Goal: Information Seeking & Learning: Learn about a topic

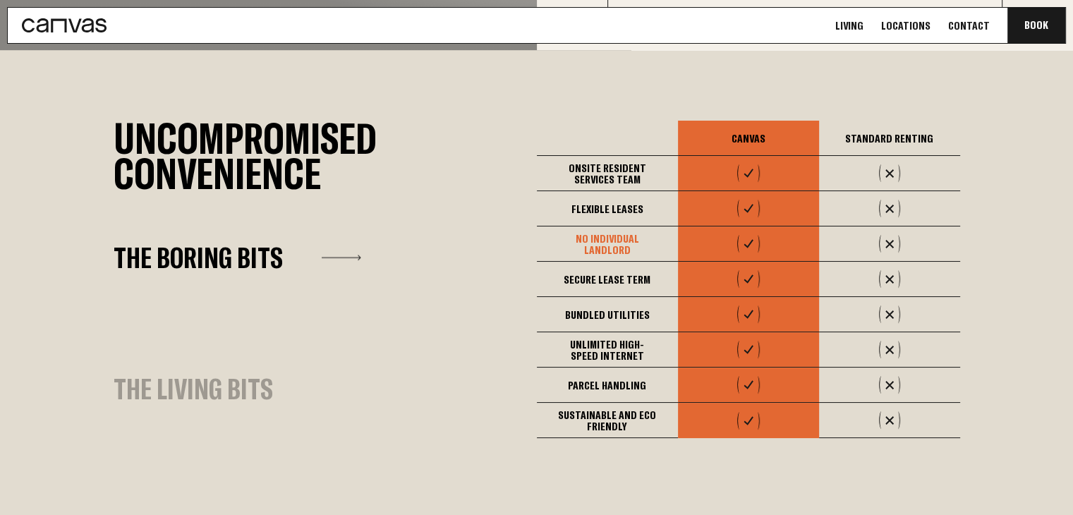
scroll to position [847, 0]
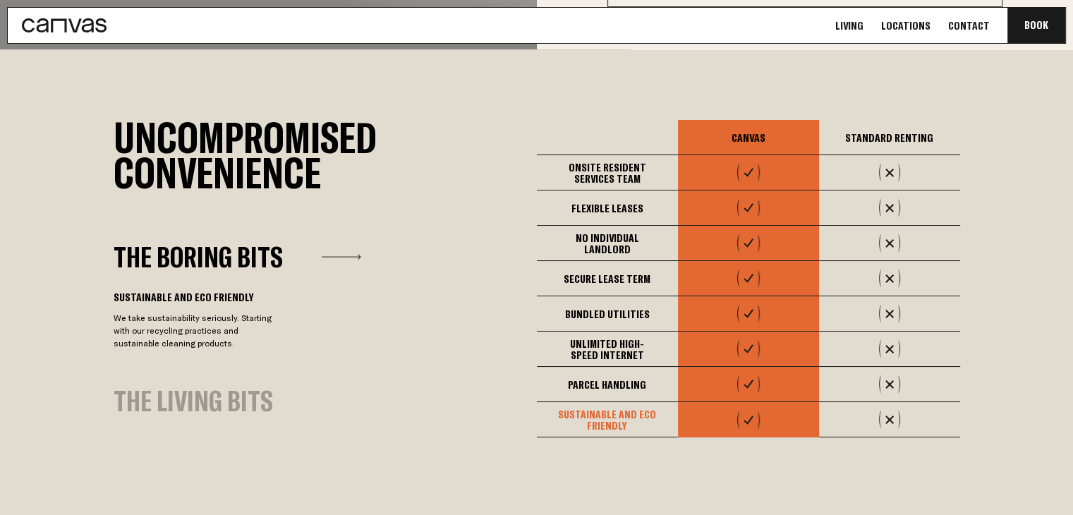
click at [602, 407] on div "Sustainable and eco friendly" at bounding box center [607, 419] width 141 height 35
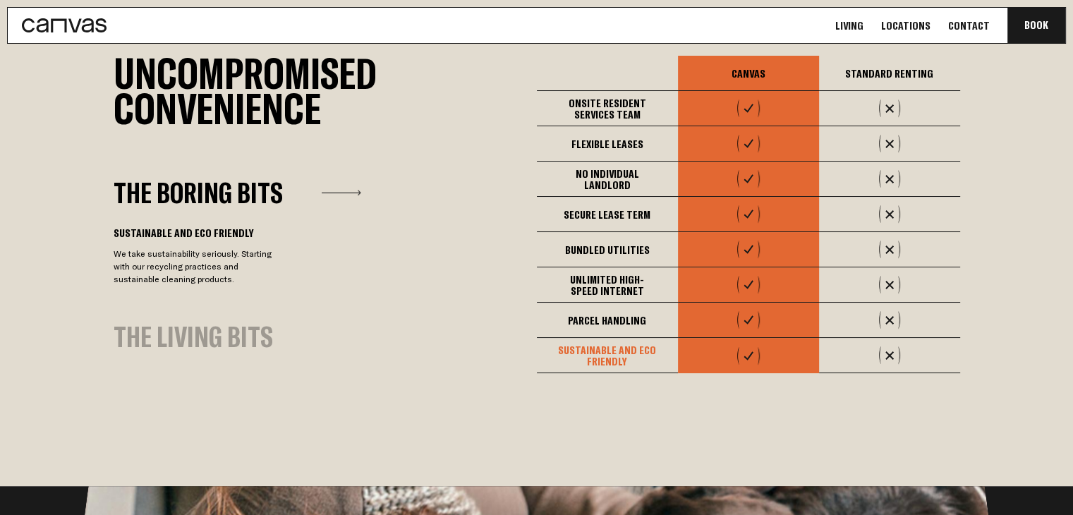
scroll to position [988, 0]
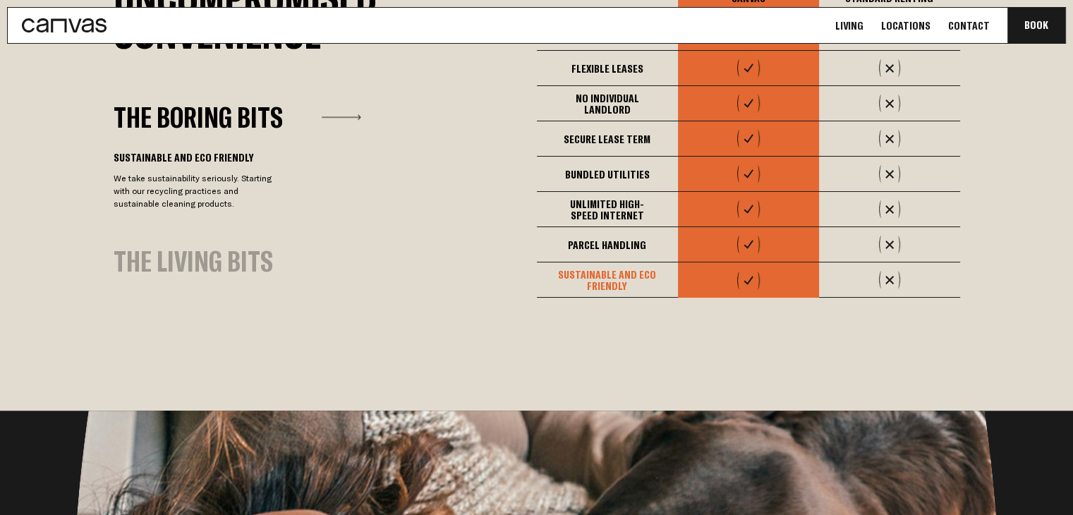
click at [200, 248] on div "The Living Bits" at bounding box center [194, 261] width 160 height 27
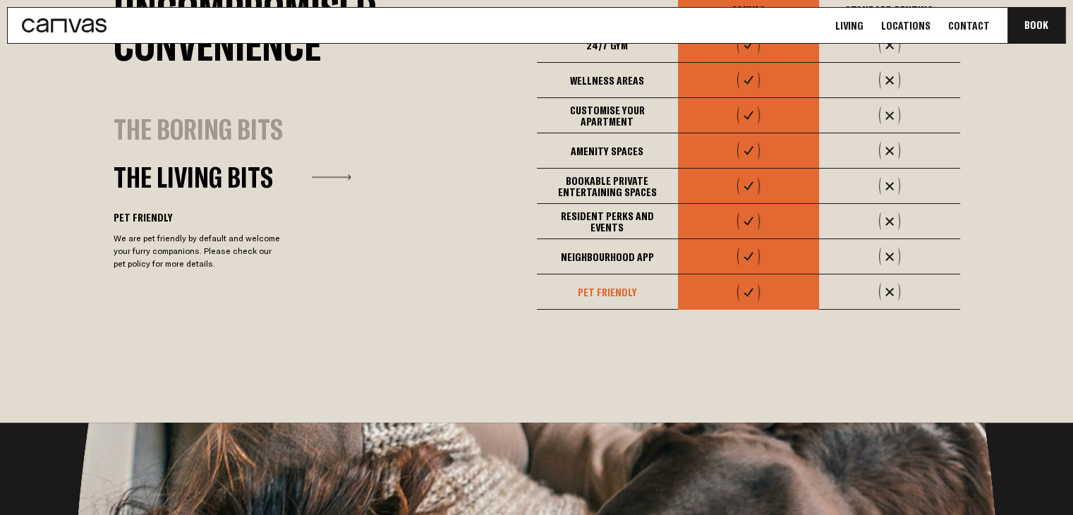
scroll to position [850, 0]
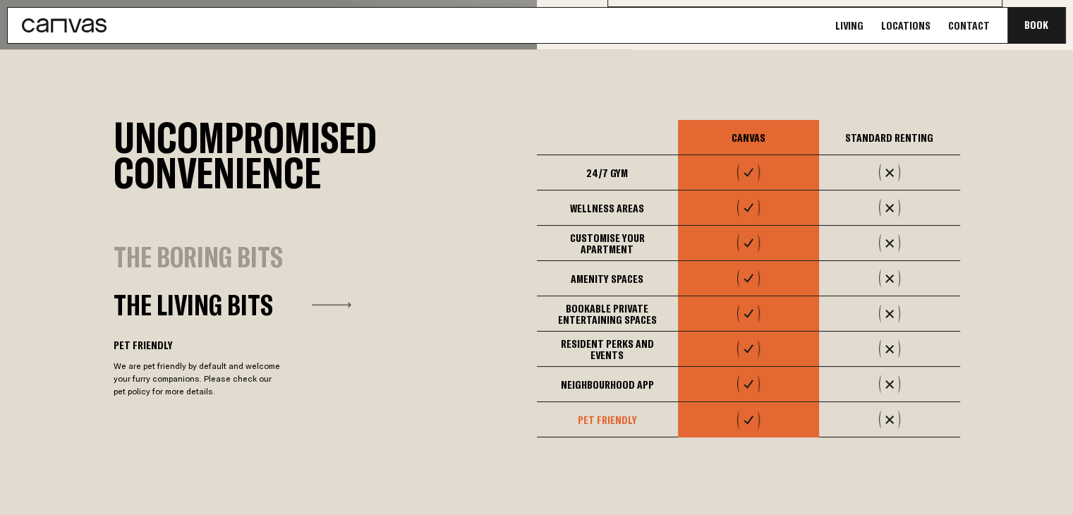
click at [618, 411] on div "Pet Friendly" at bounding box center [607, 419] width 141 height 35
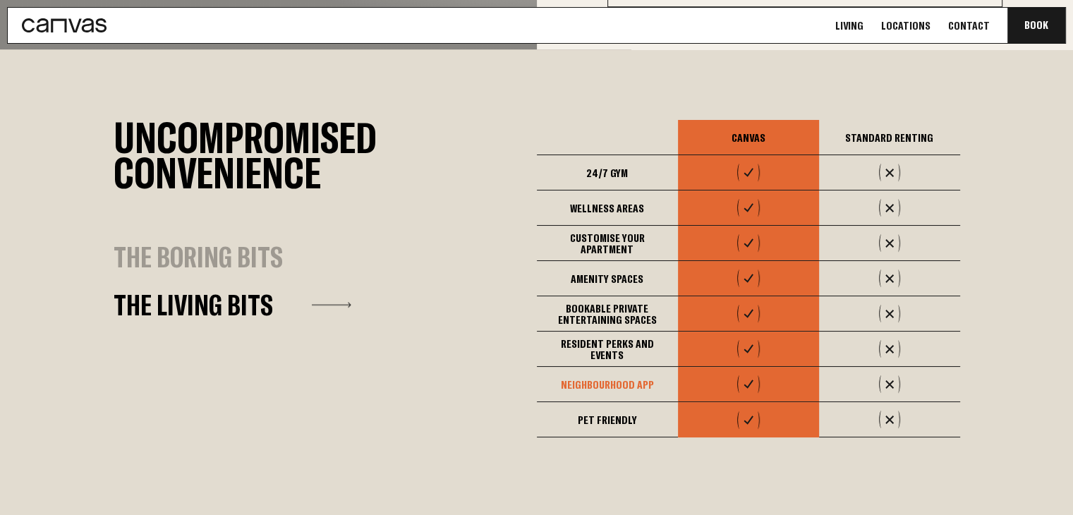
click at [625, 374] on div "Neighbourhood App" at bounding box center [607, 384] width 141 height 35
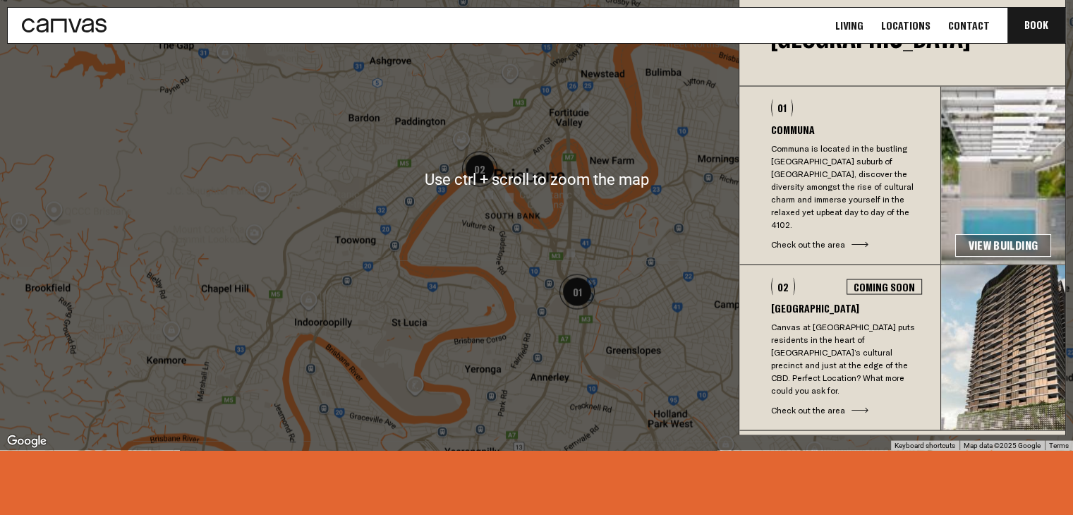
scroll to position [2611, 0]
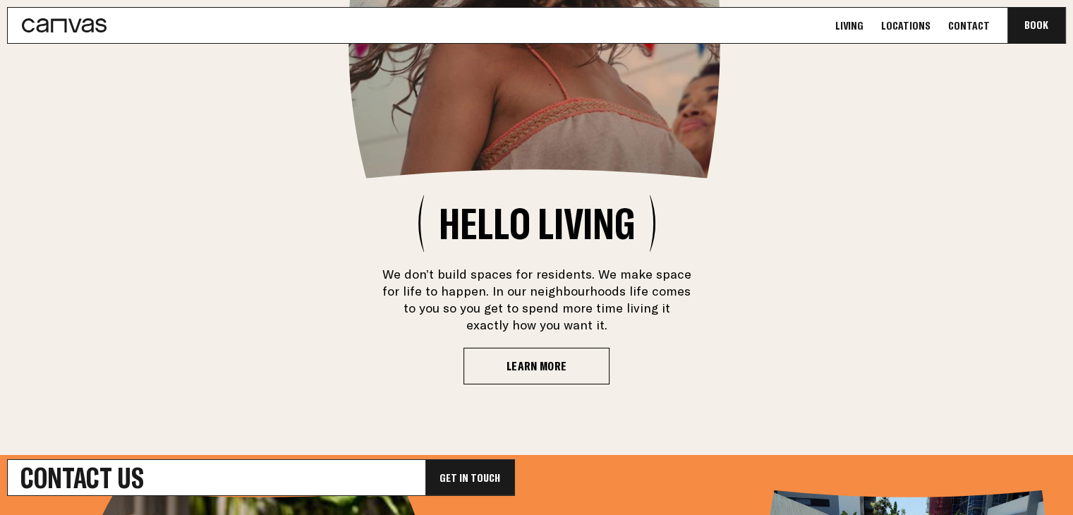
click at [922, 27] on link "Locations" at bounding box center [906, 25] width 58 height 15
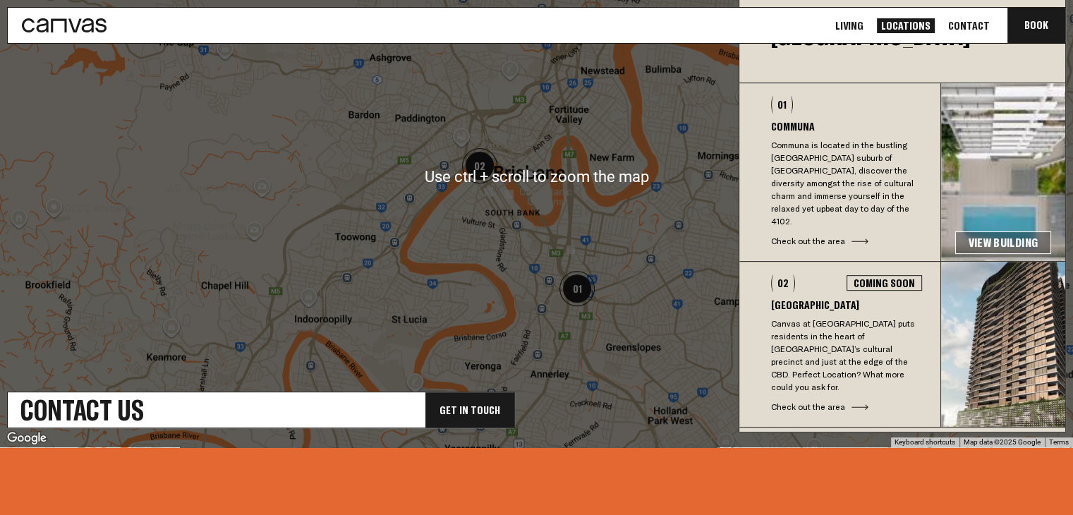
click at [1001, 231] on link "View Building" at bounding box center [1004, 242] width 96 height 23
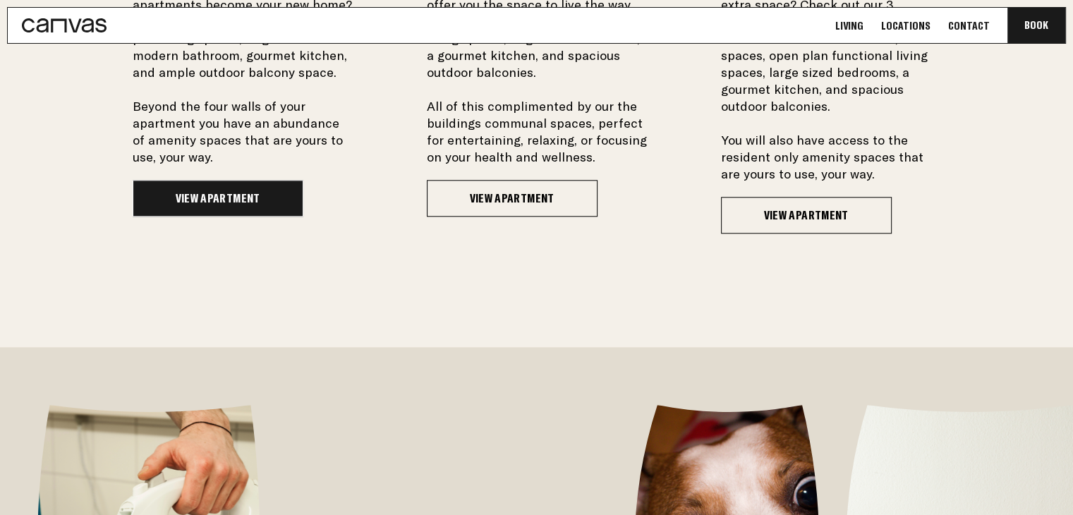
click at [220, 210] on link "View Apartment" at bounding box center [218, 198] width 171 height 37
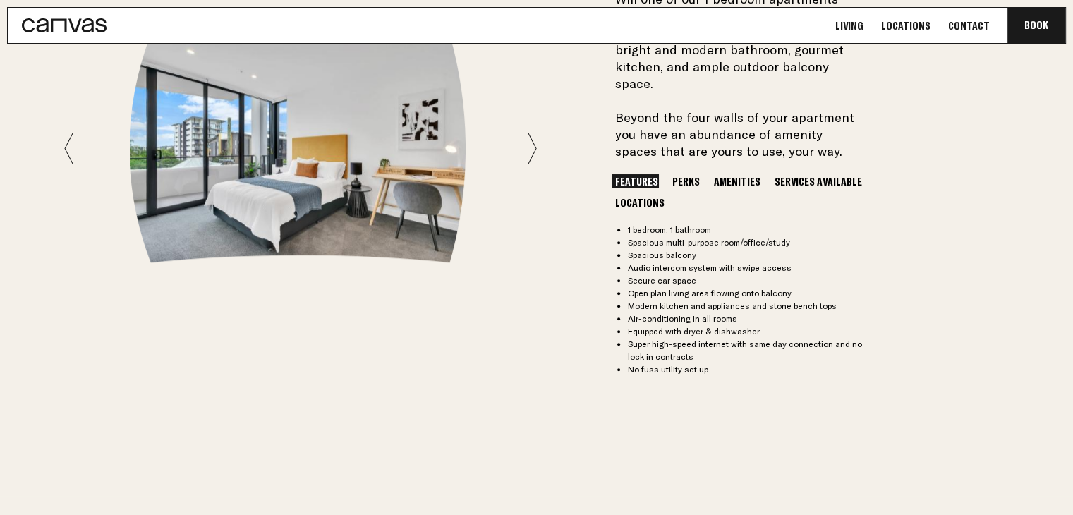
click at [527, 142] on div at bounding box center [300, 149] width 473 height 228
click at [531, 141] on icon at bounding box center [532, 149] width 9 height 32
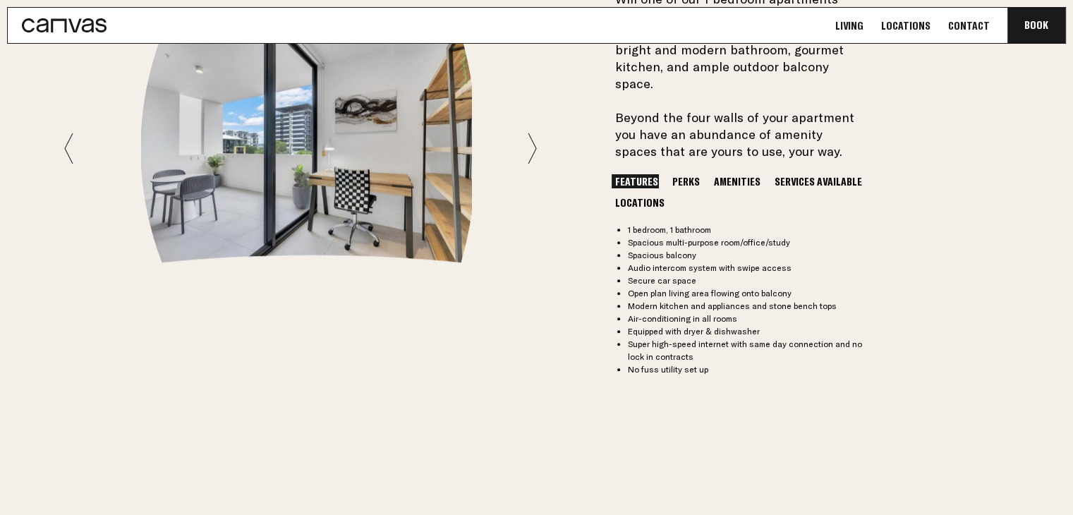
click at [531, 141] on icon at bounding box center [532, 149] width 9 height 32
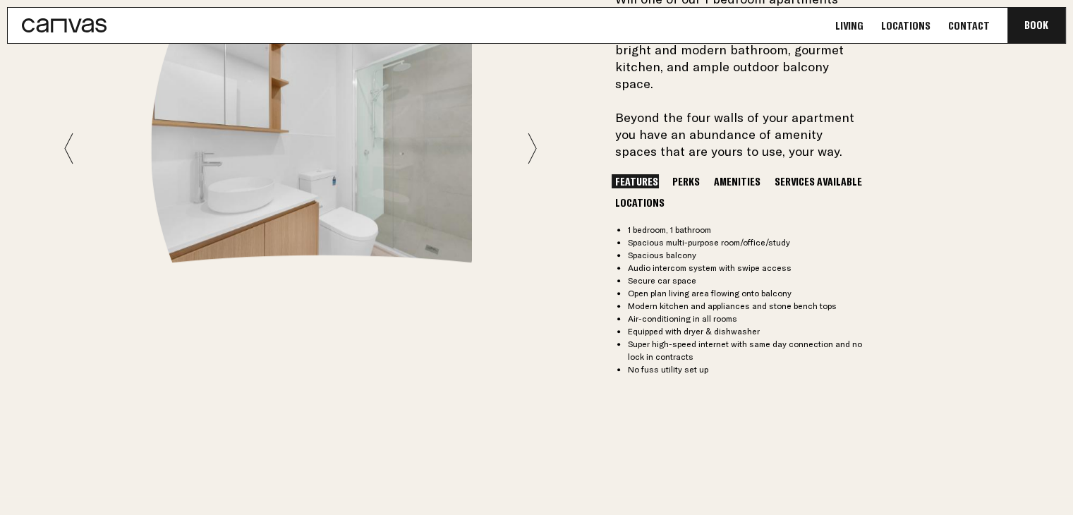
click at [531, 141] on icon at bounding box center [532, 149] width 9 height 32
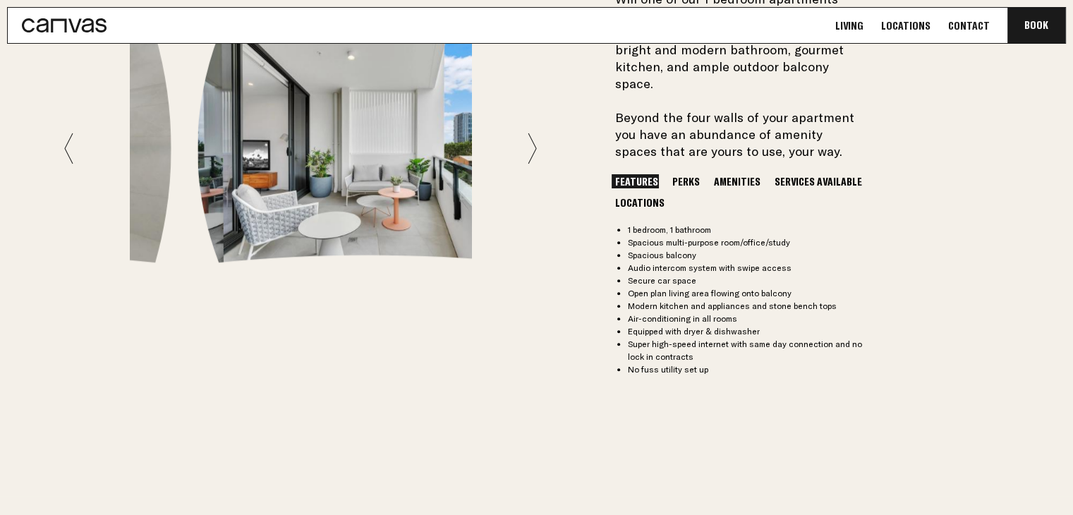
click at [531, 141] on icon at bounding box center [532, 149] width 9 height 32
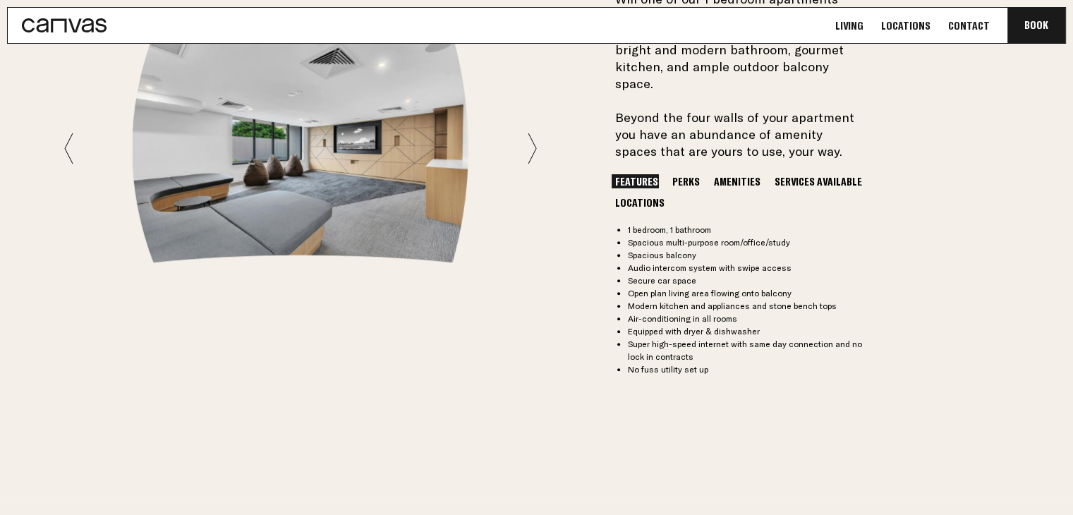
click at [531, 141] on icon at bounding box center [532, 149] width 9 height 32
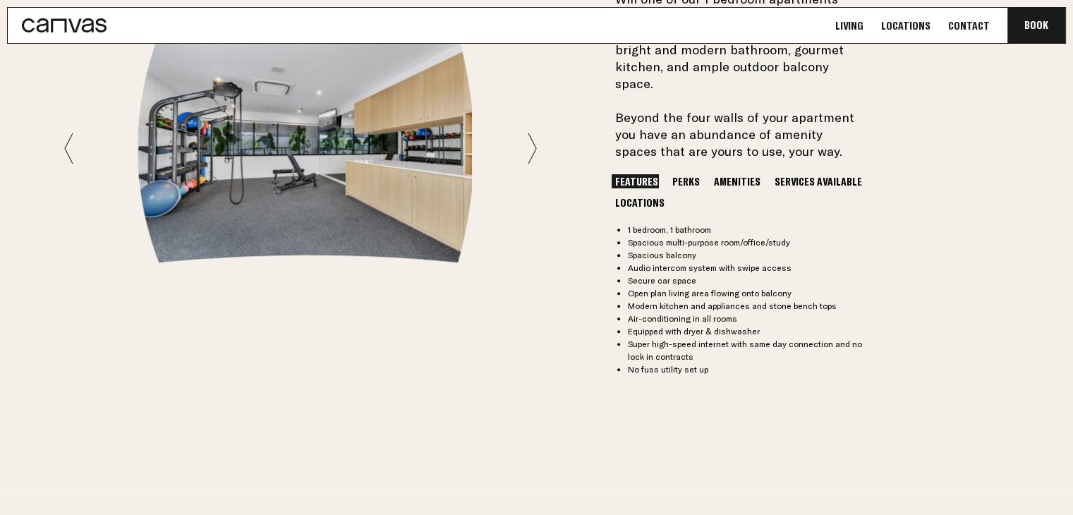
click at [531, 141] on icon at bounding box center [532, 149] width 9 height 32
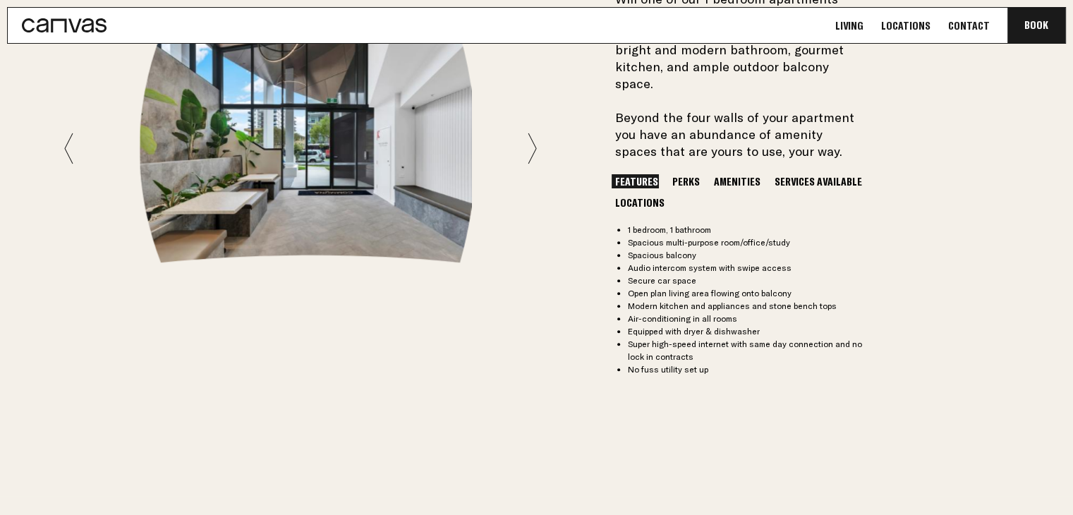
click at [531, 141] on icon at bounding box center [532, 149] width 9 height 32
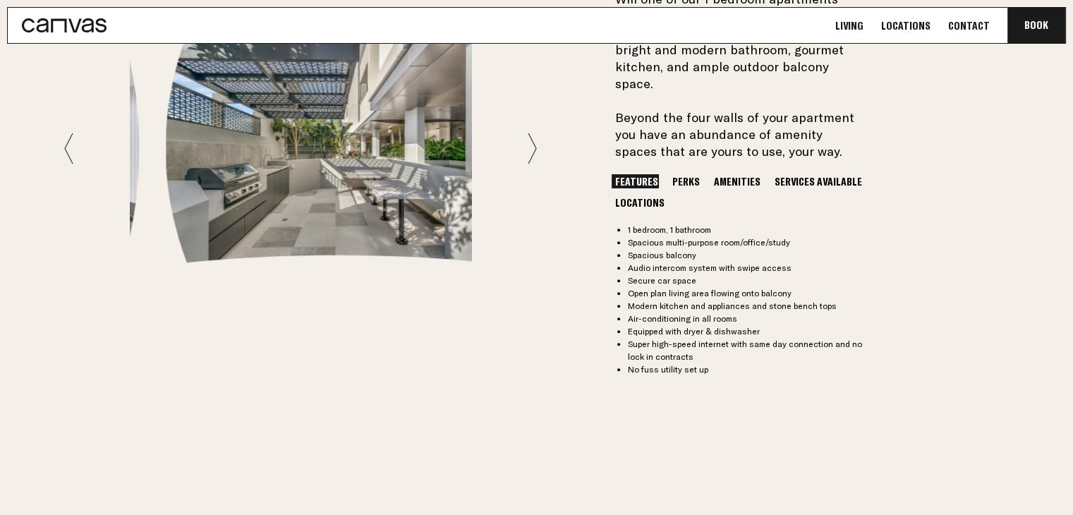
click at [531, 141] on icon at bounding box center [532, 149] width 9 height 32
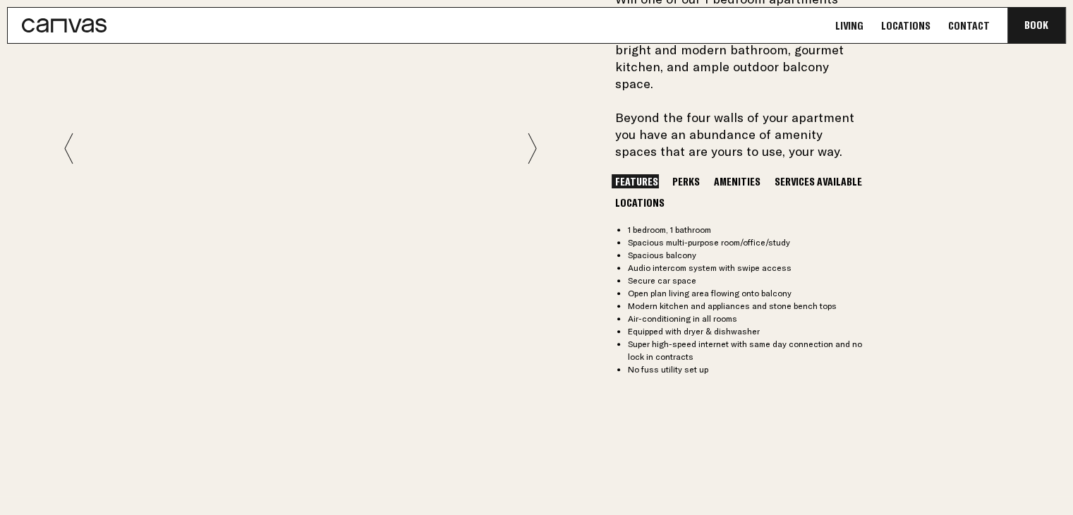
click at [531, 141] on icon at bounding box center [532, 149] width 9 height 32
